Goal: Find specific page/section: Find specific page/section

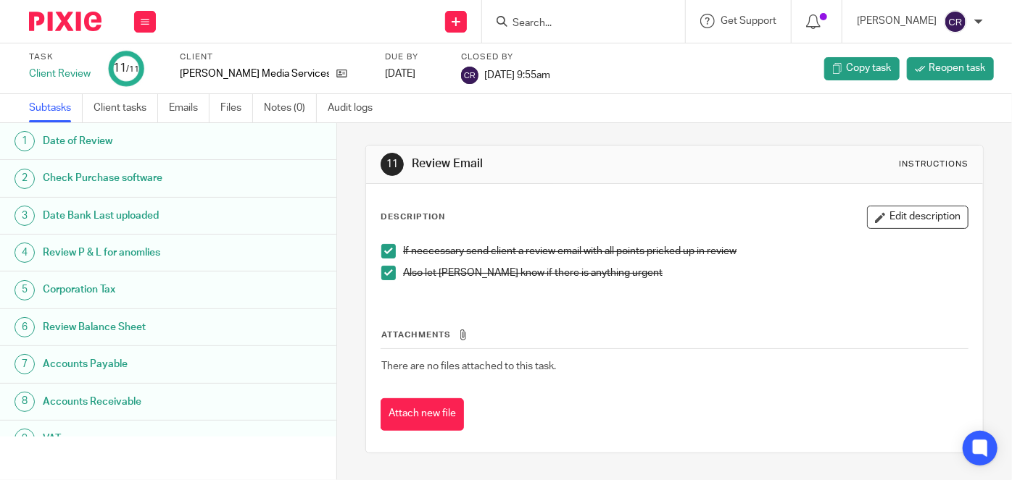
click at [575, 17] on input "Search" at bounding box center [576, 23] width 130 height 13
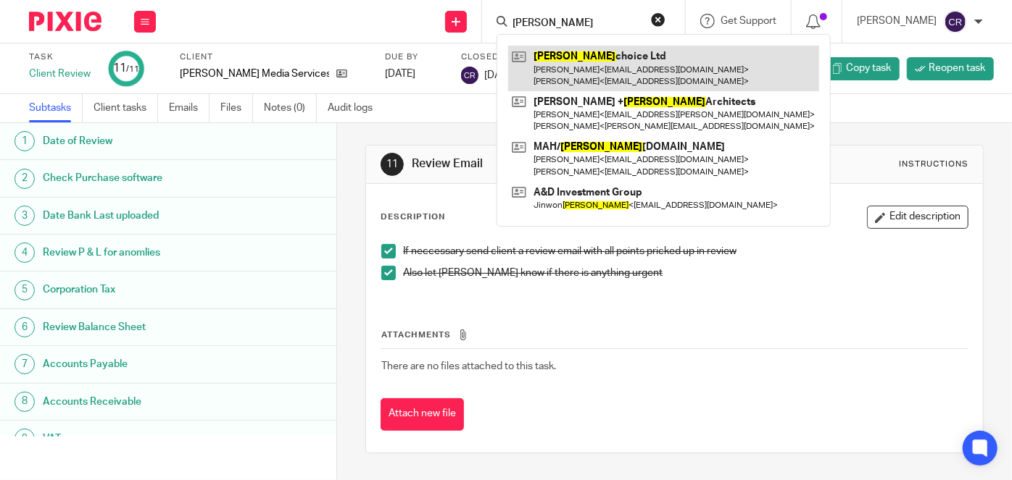
type input "lee"
click at [543, 74] on link at bounding box center [663, 68] width 311 height 45
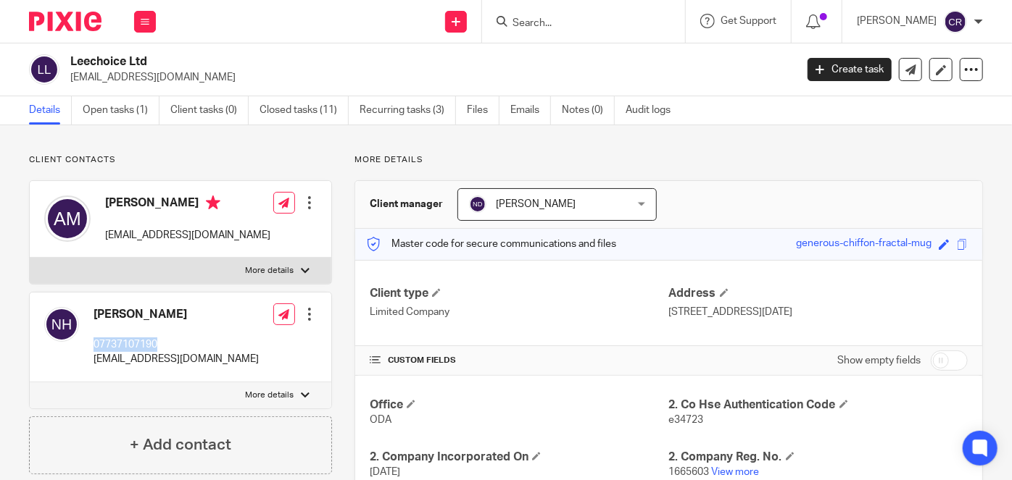
drag, startPoint x: 90, startPoint y: 340, endPoint x: 169, endPoint y: 341, distance: 79.0
click at [169, 341] on div "[PERSON_NAME] 07737107190 [EMAIL_ADDRESS][DOMAIN_NAME]" at bounding box center [151, 337] width 214 height 74
copy p "07737107190"
click at [638, 16] on form at bounding box center [588, 21] width 154 height 18
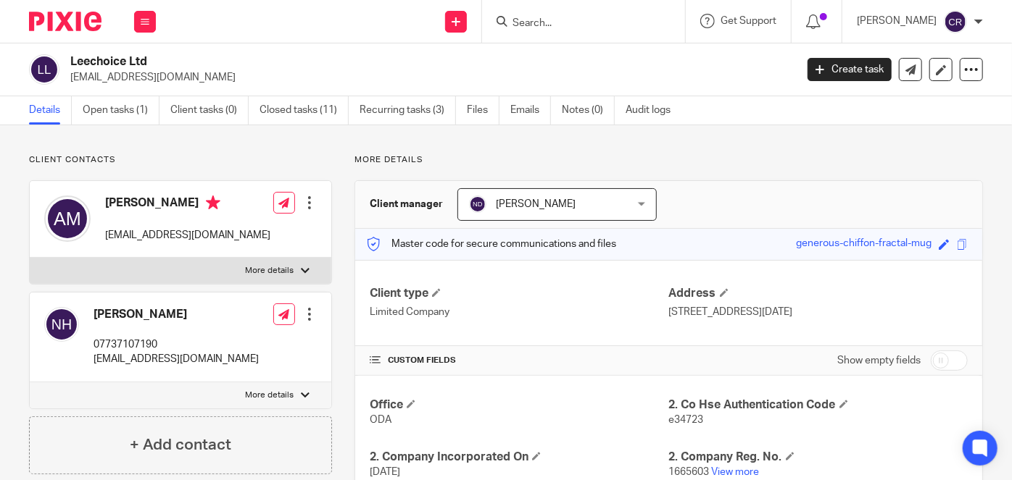
click at [618, 19] on input "Search" at bounding box center [576, 23] width 130 height 13
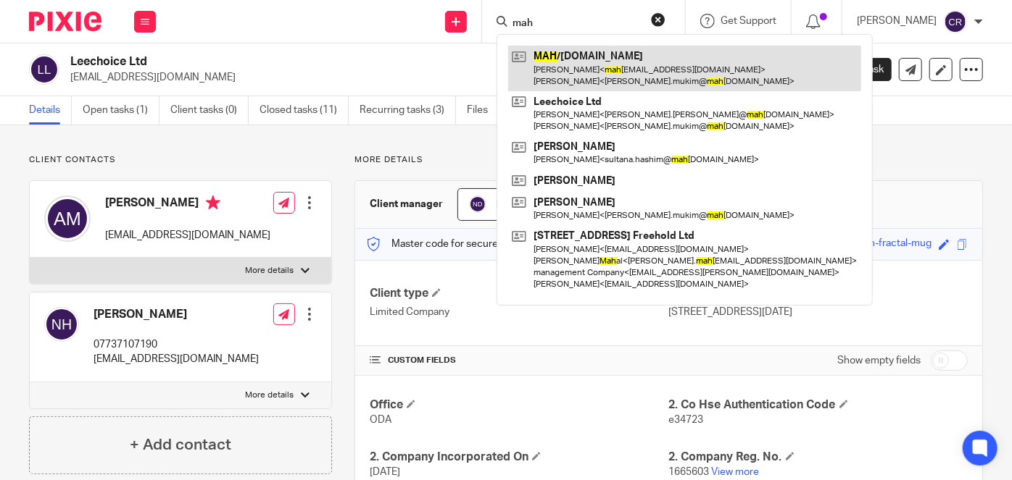
type input "mah"
click at [599, 64] on link at bounding box center [684, 68] width 353 height 45
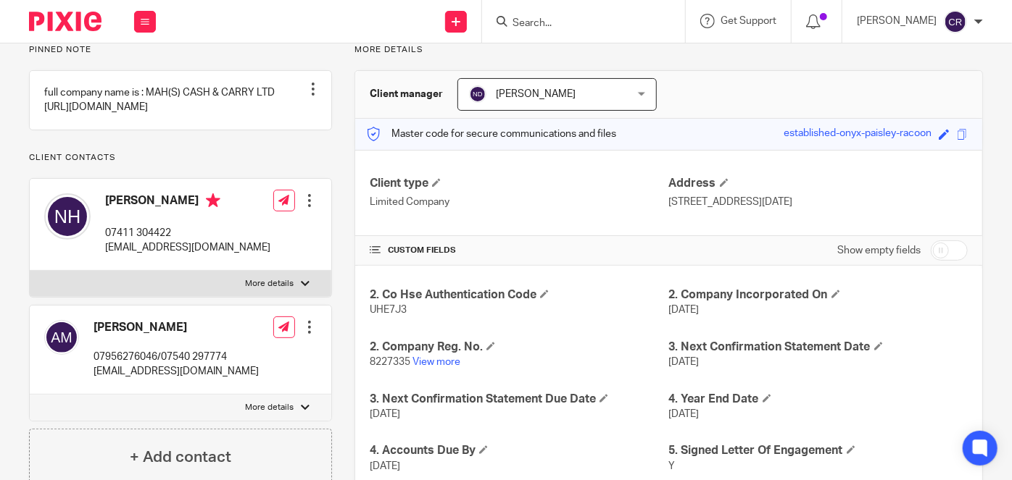
scroll to position [131, 0]
